Goal: Information Seeking & Learning: Learn about a topic

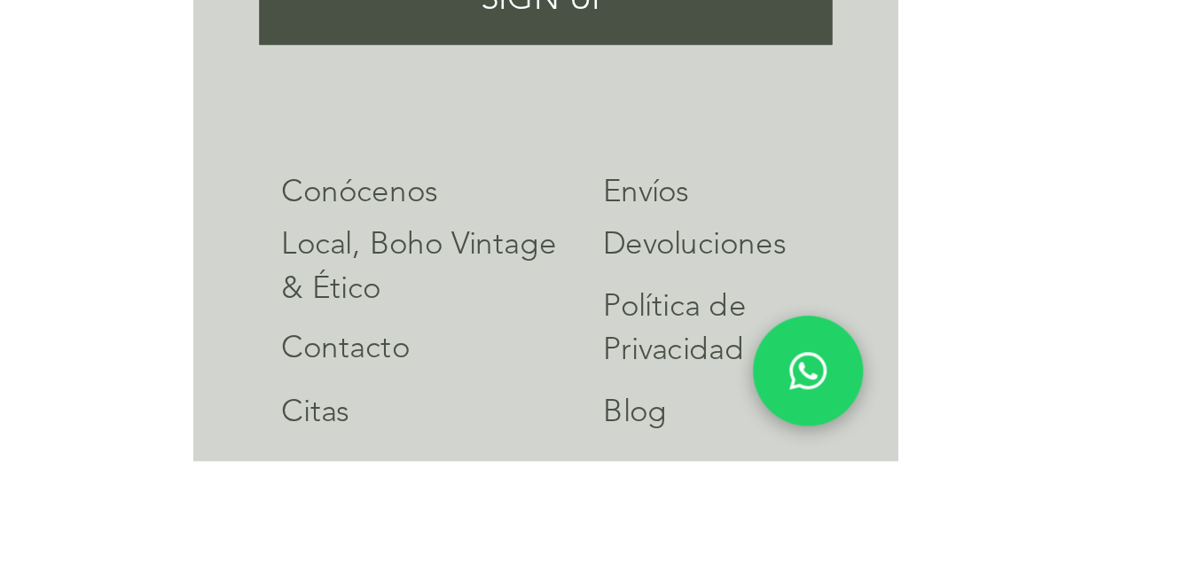
scroll to position [11059, 0]
